Goal: Transaction & Acquisition: Subscribe to service/newsletter

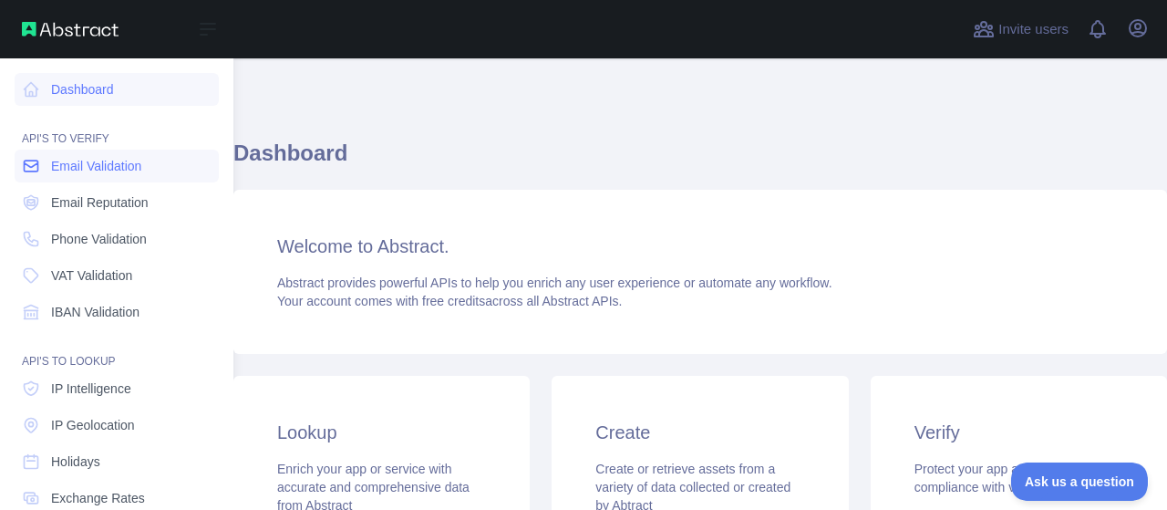
click at [75, 168] on span "Email Validation" at bounding box center [96, 166] width 90 height 18
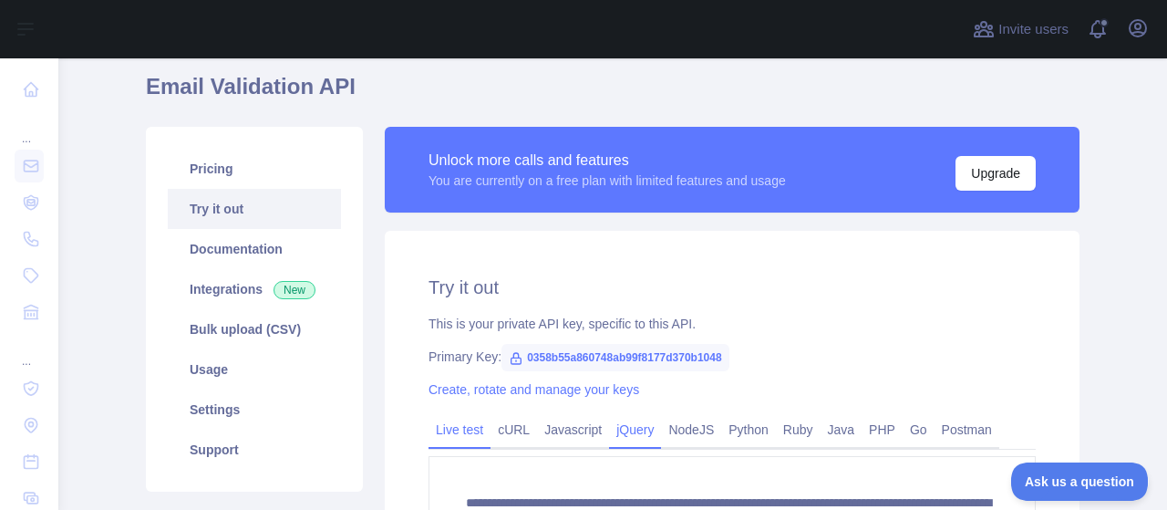
scroll to position [91, 0]
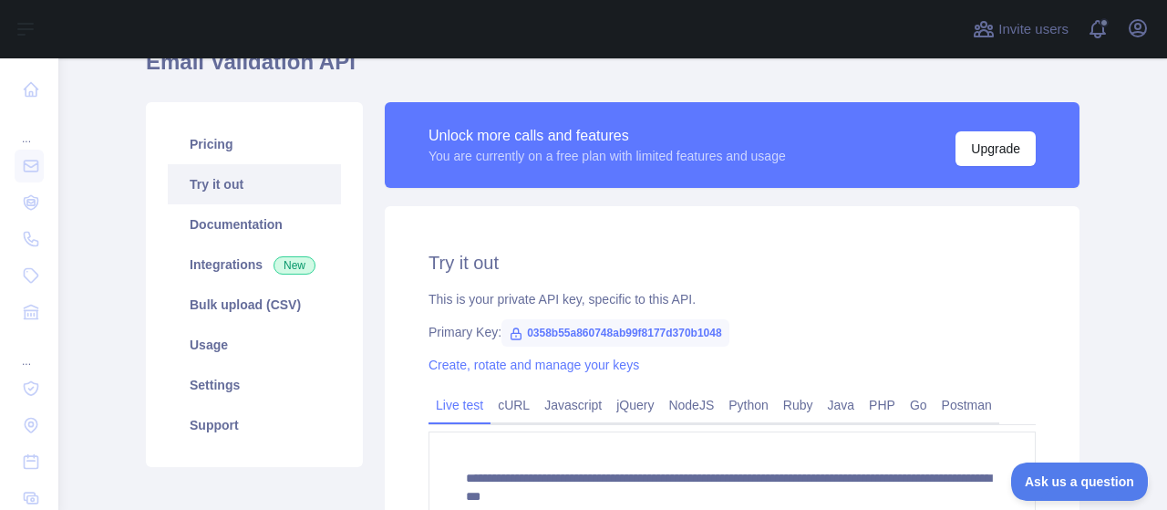
click at [682, 337] on span "0358b55a860748ab99f8177d370b1048" at bounding box center [616, 332] width 228 height 27
copy span "0358b55a860748ab99f8177d370b1048"
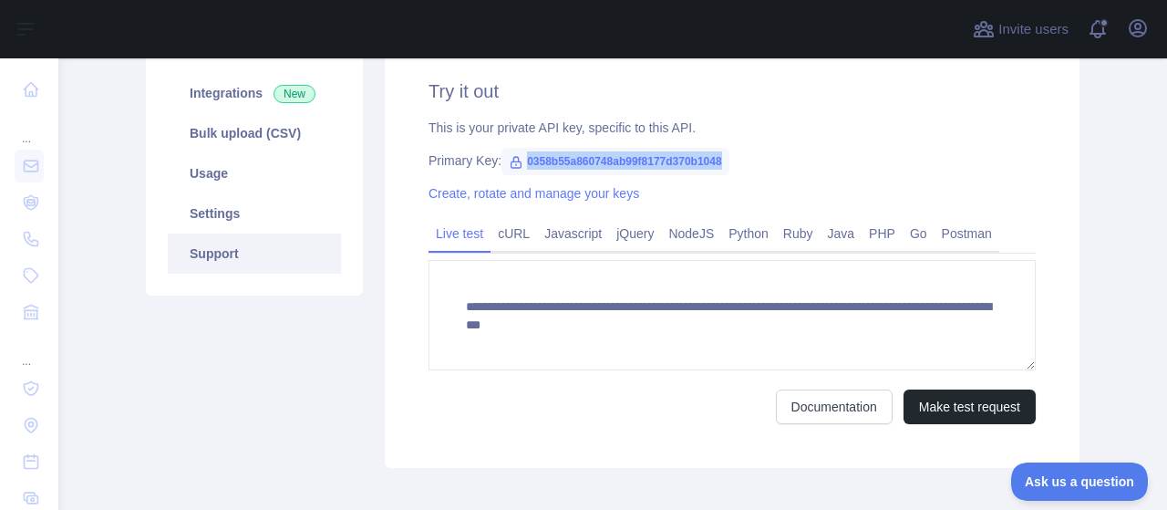
scroll to position [171, 0]
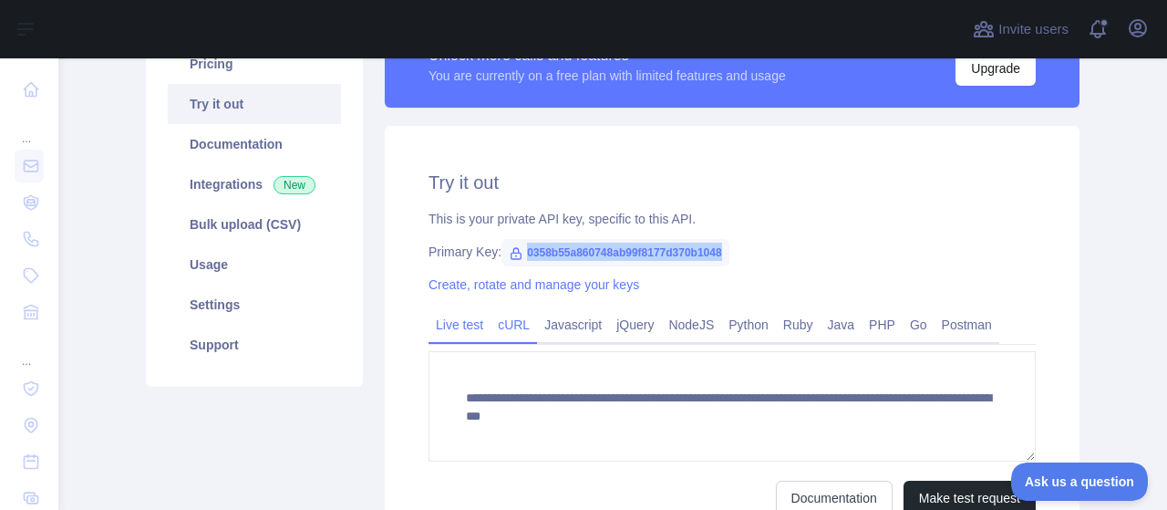
click at [502, 330] on link "cURL" at bounding box center [514, 324] width 47 height 29
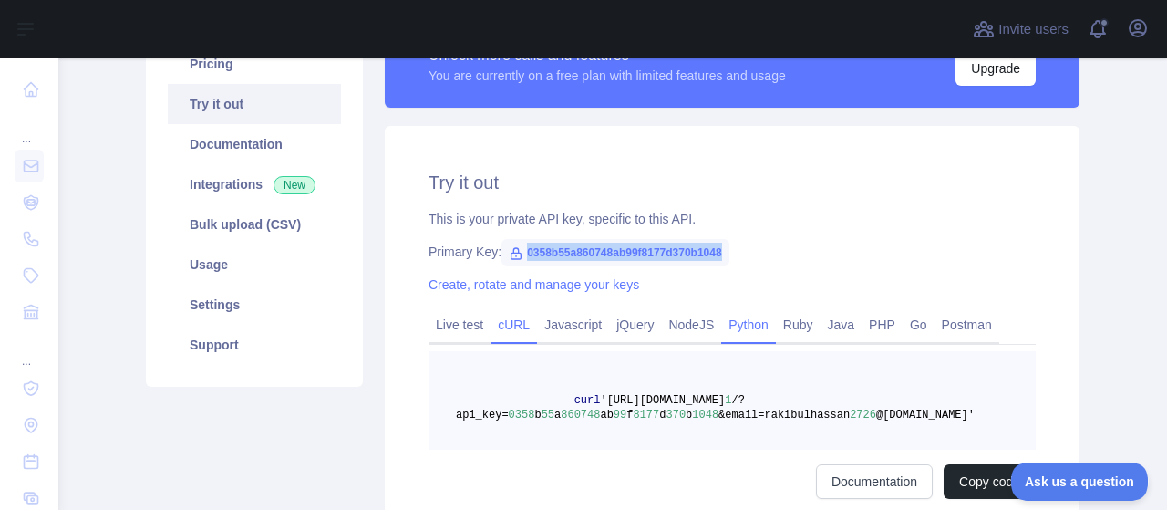
click at [731, 323] on link "Python" at bounding box center [748, 324] width 55 height 29
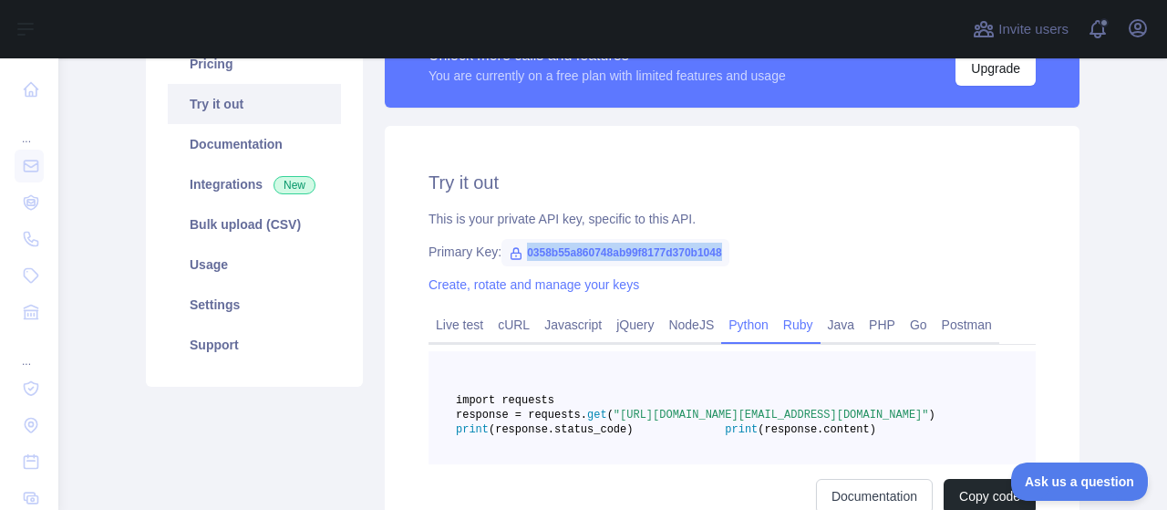
click at [793, 327] on link "Ruby" at bounding box center [798, 324] width 45 height 29
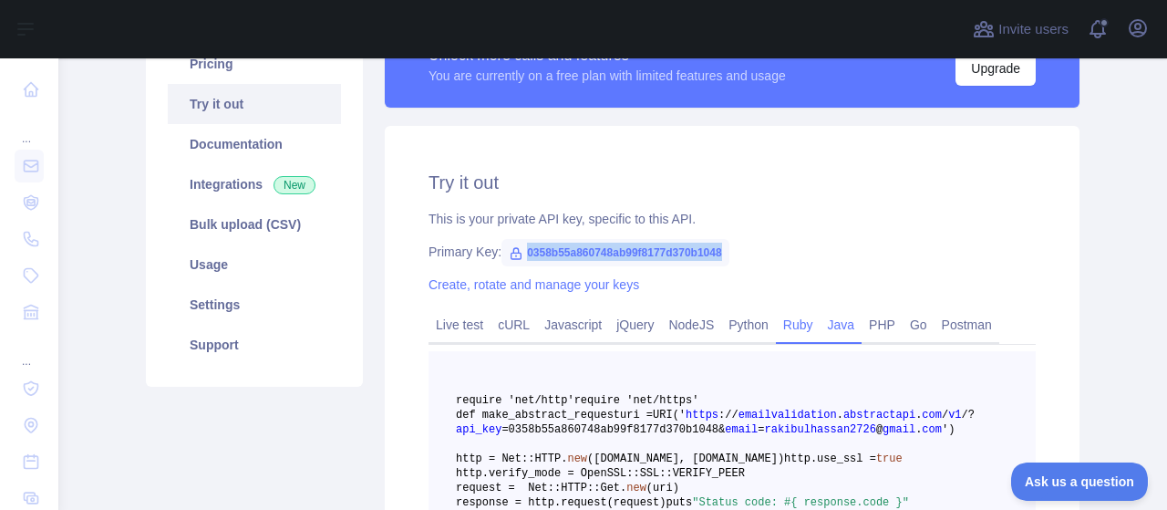
click at [826, 331] on link "Java" at bounding box center [842, 324] width 42 height 29
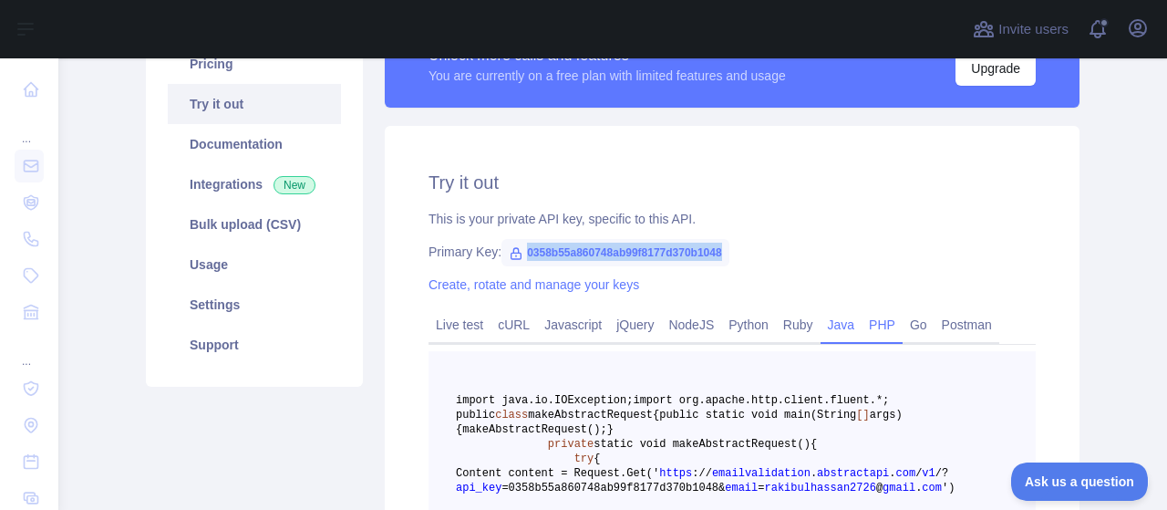
click at [862, 329] on link "PHP" at bounding box center [882, 324] width 41 height 29
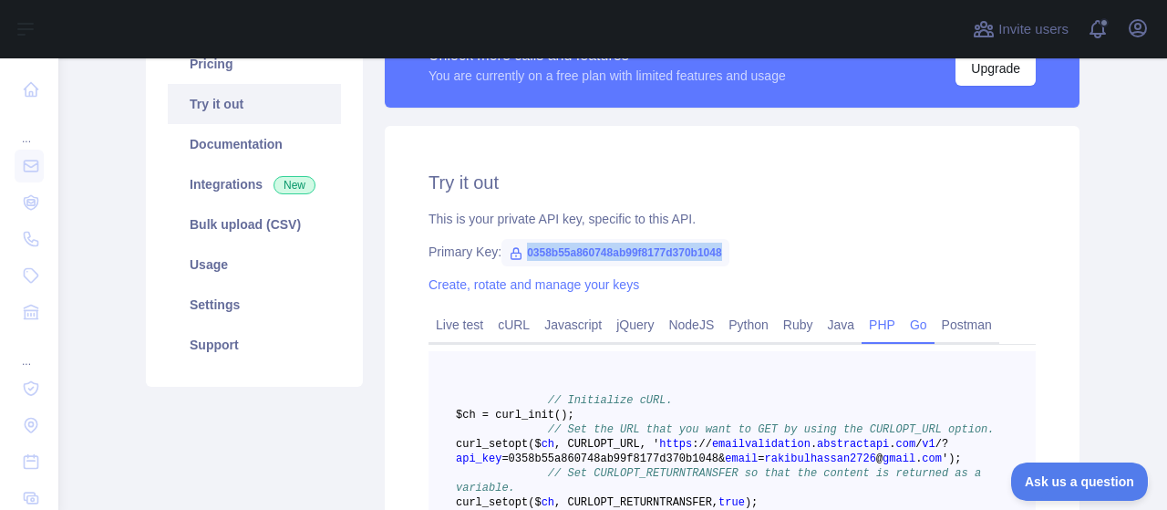
click at [909, 329] on link "Go" at bounding box center [919, 324] width 32 height 29
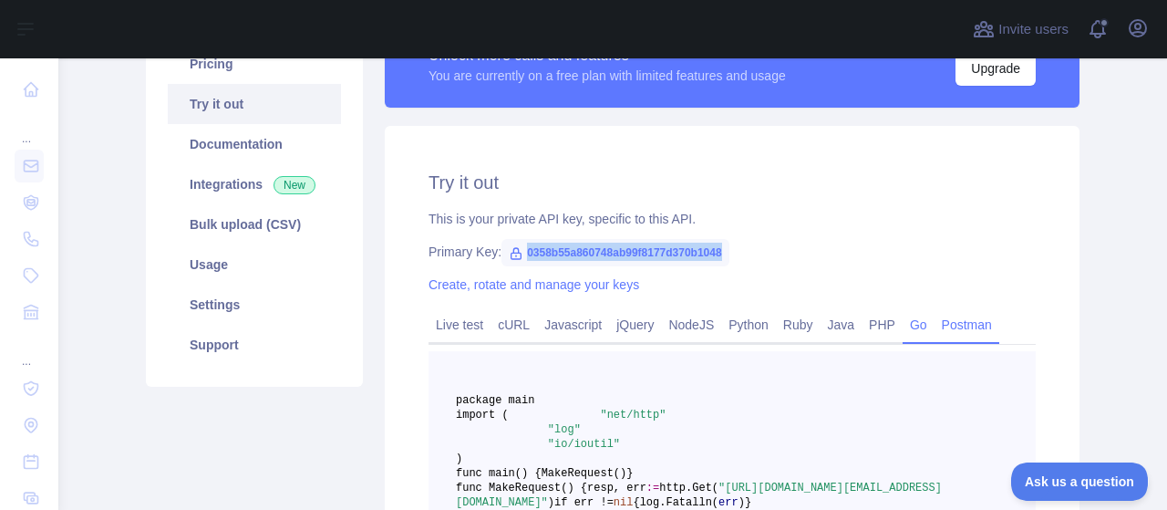
click at [947, 326] on link "Postman" at bounding box center [967, 324] width 65 height 29
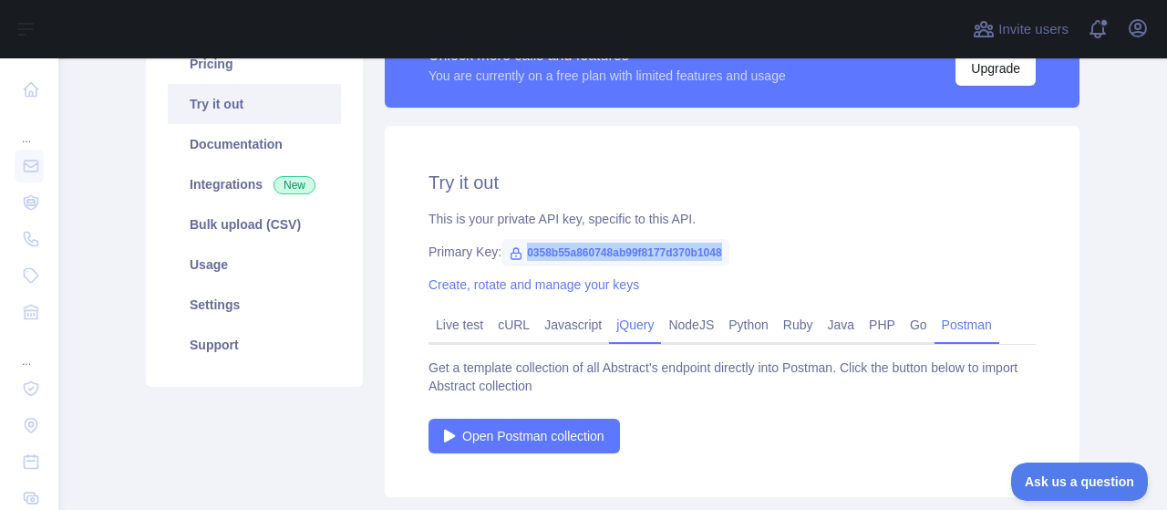
click at [622, 326] on link "jQuery" at bounding box center [635, 324] width 52 height 29
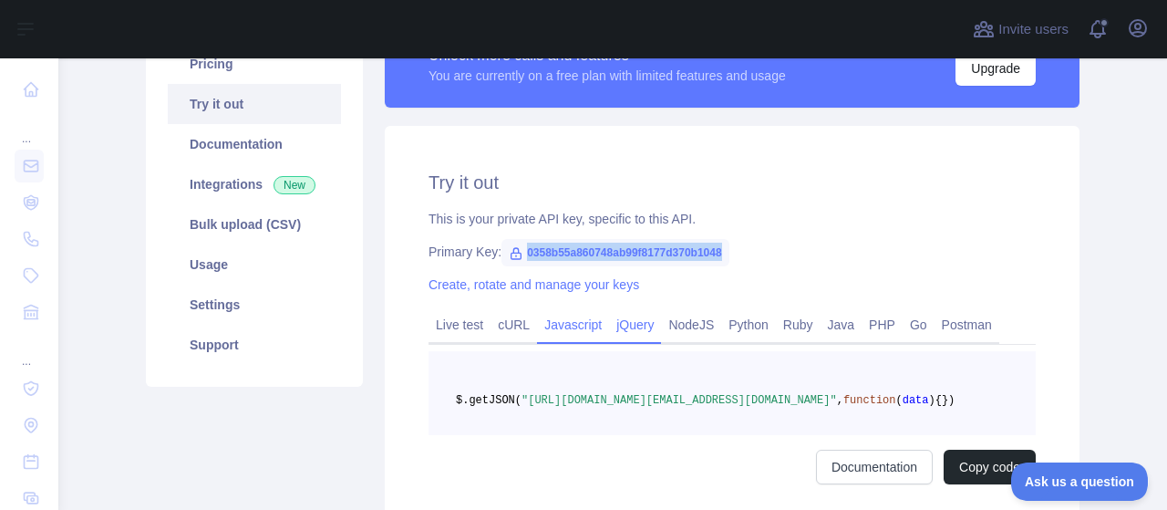
click at [578, 326] on link "Javascript" at bounding box center [573, 324] width 72 height 29
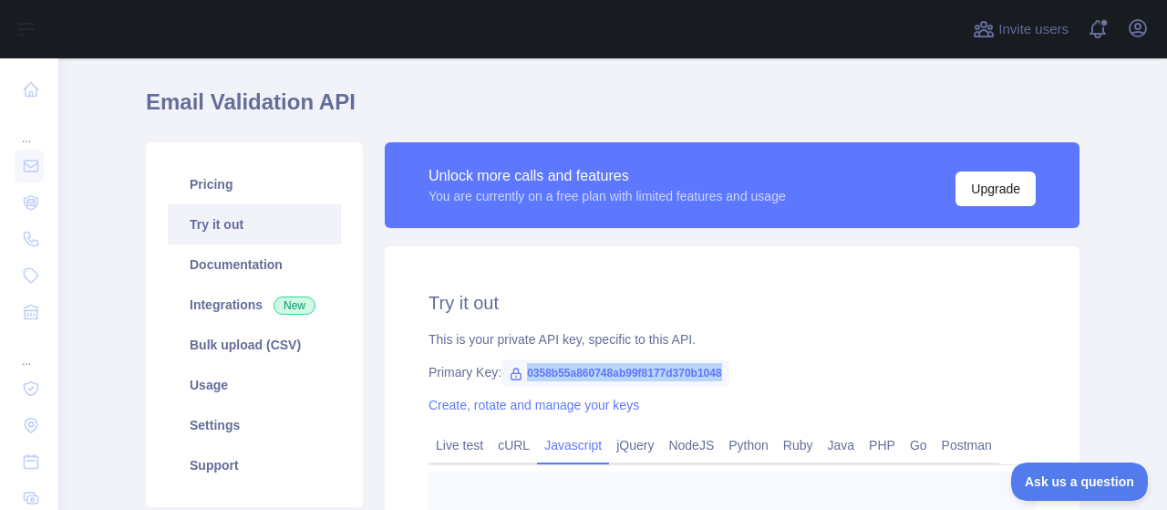
scroll to position [0, 0]
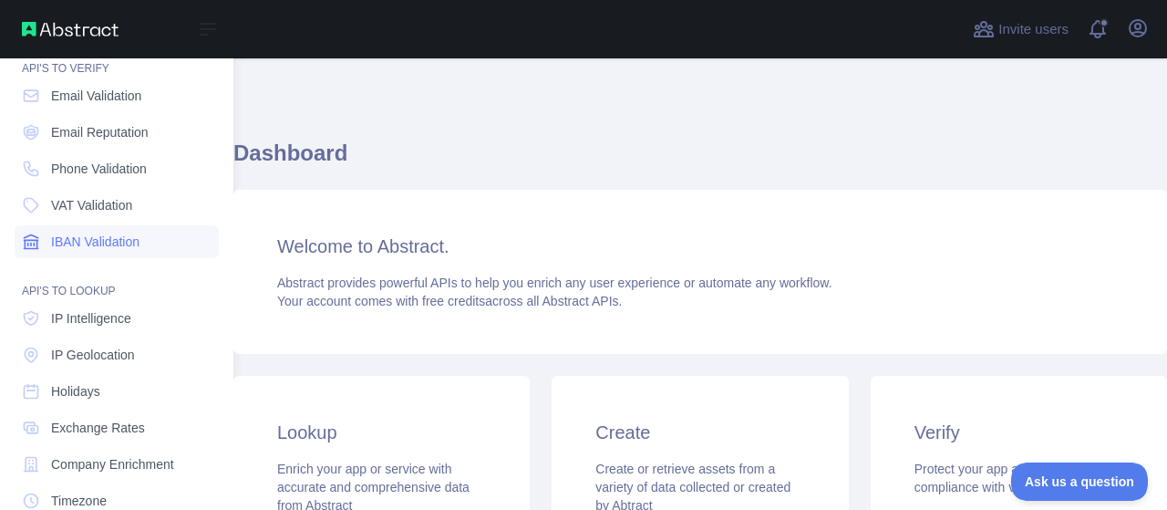
scroll to position [182, 0]
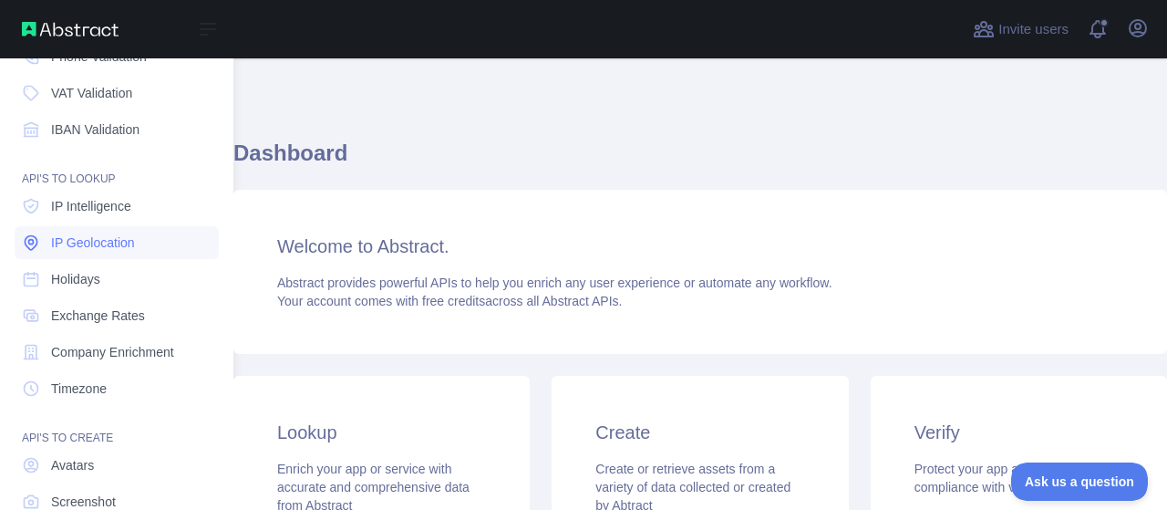
click at [128, 247] on span "IP Geolocation" at bounding box center [93, 242] width 84 height 18
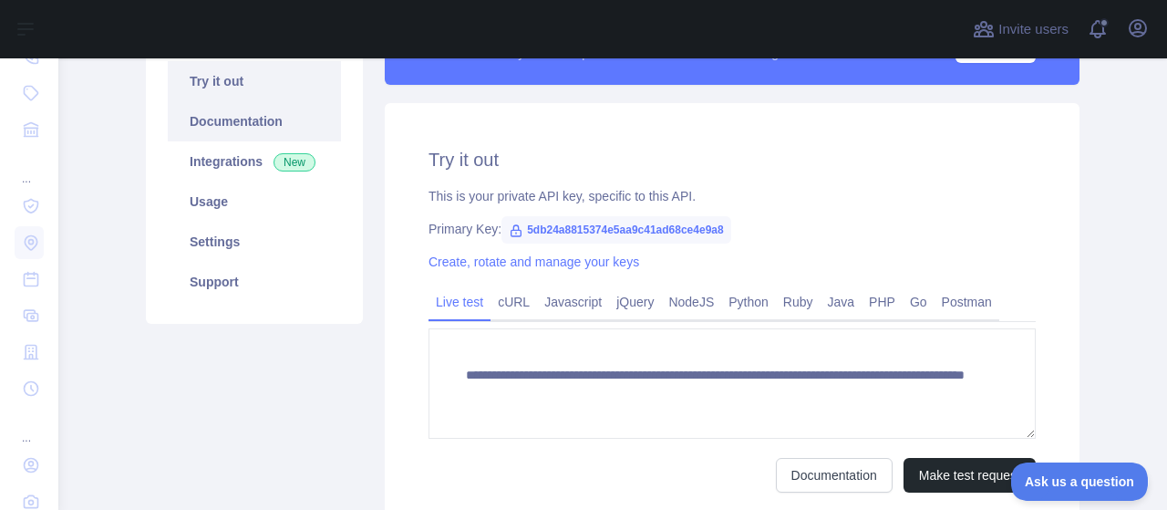
scroll to position [91, 0]
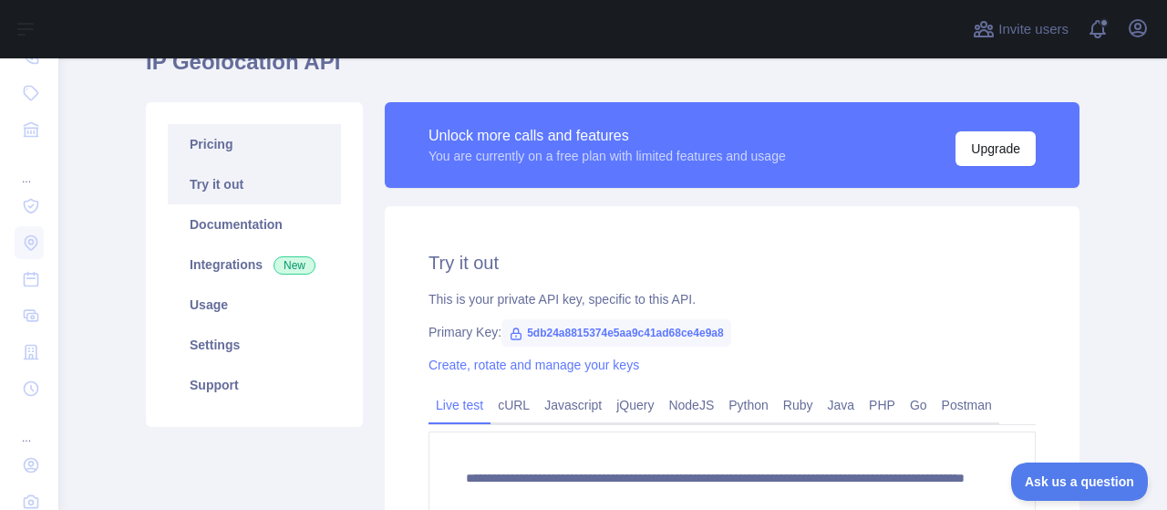
click at [233, 151] on link "Pricing" at bounding box center [254, 144] width 173 height 40
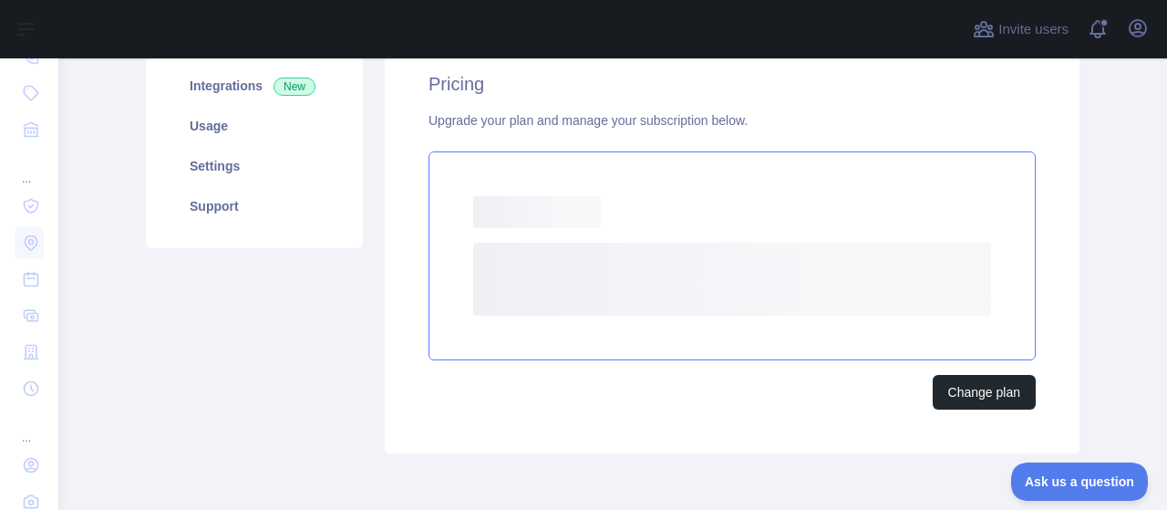
scroll to position [274, 0]
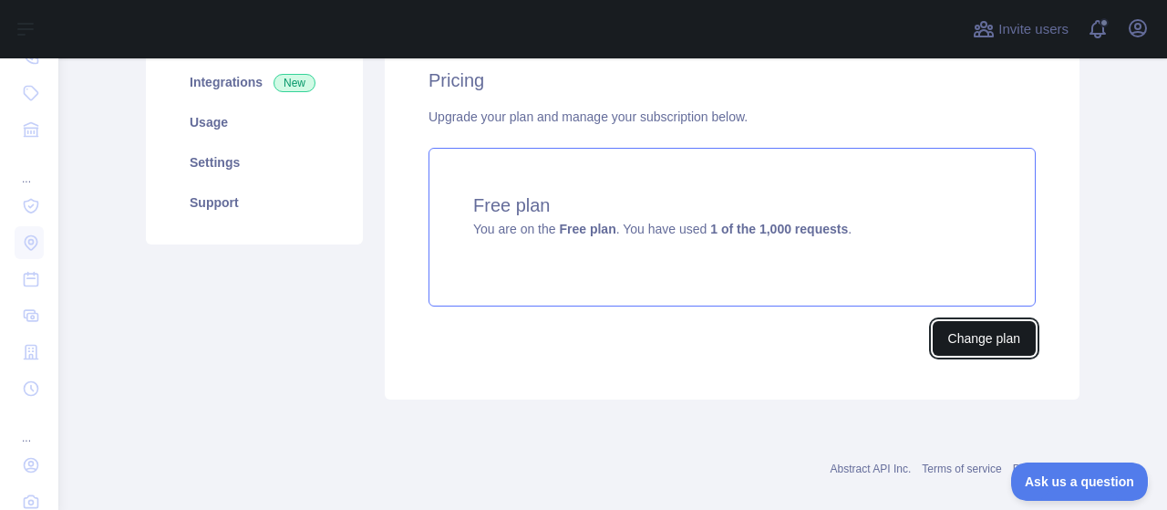
click at [947, 330] on button "Change plan" at bounding box center [984, 338] width 103 height 35
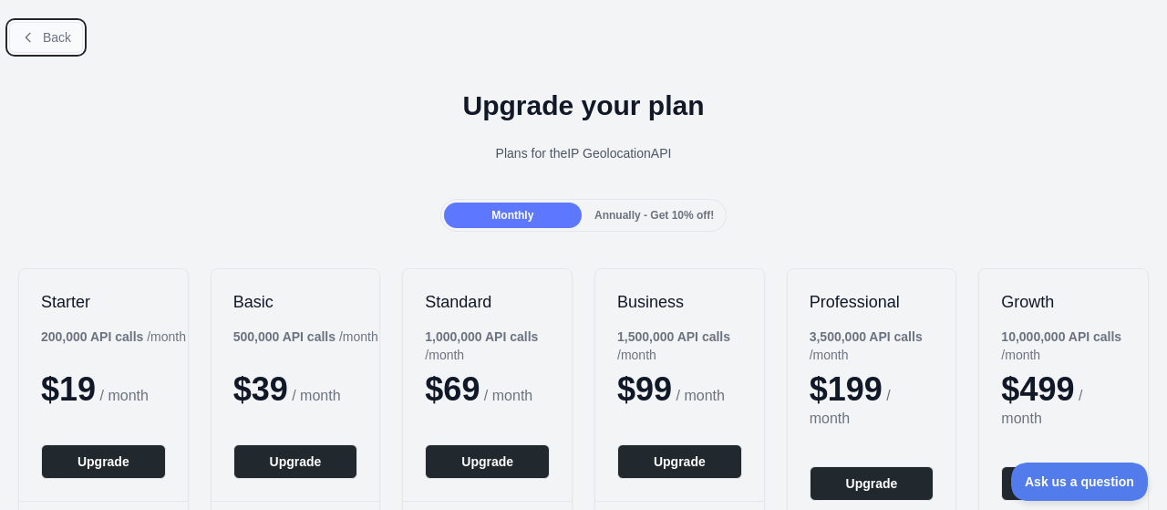
click at [26, 32] on icon at bounding box center [28, 37] width 15 height 15
